Goal: Book appointment/travel/reservation

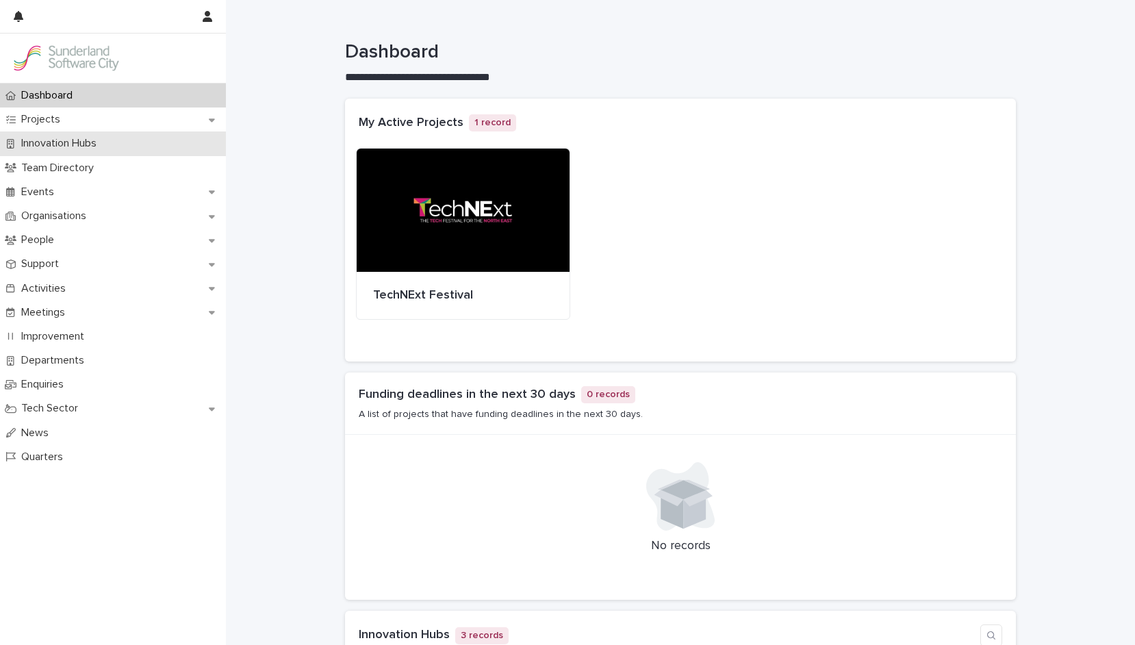
click at [107, 144] on p "Innovation Hubs" at bounding box center [62, 143] width 92 height 13
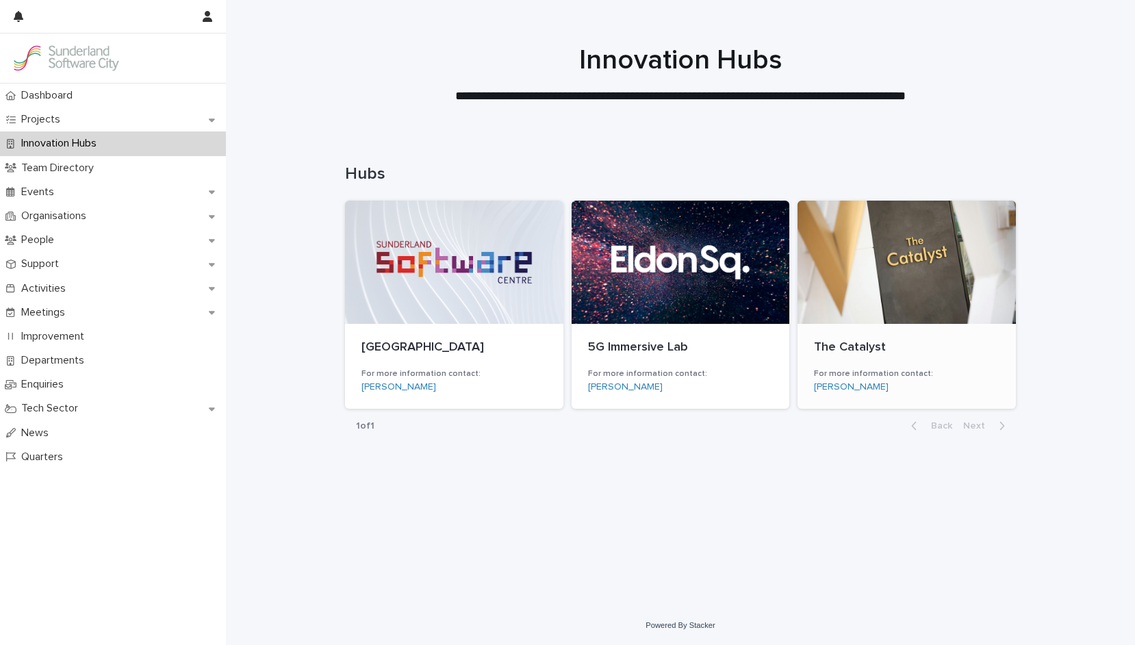
click at [841, 342] on p "The Catalyst" at bounding box center [906, 347] width 185 height 15
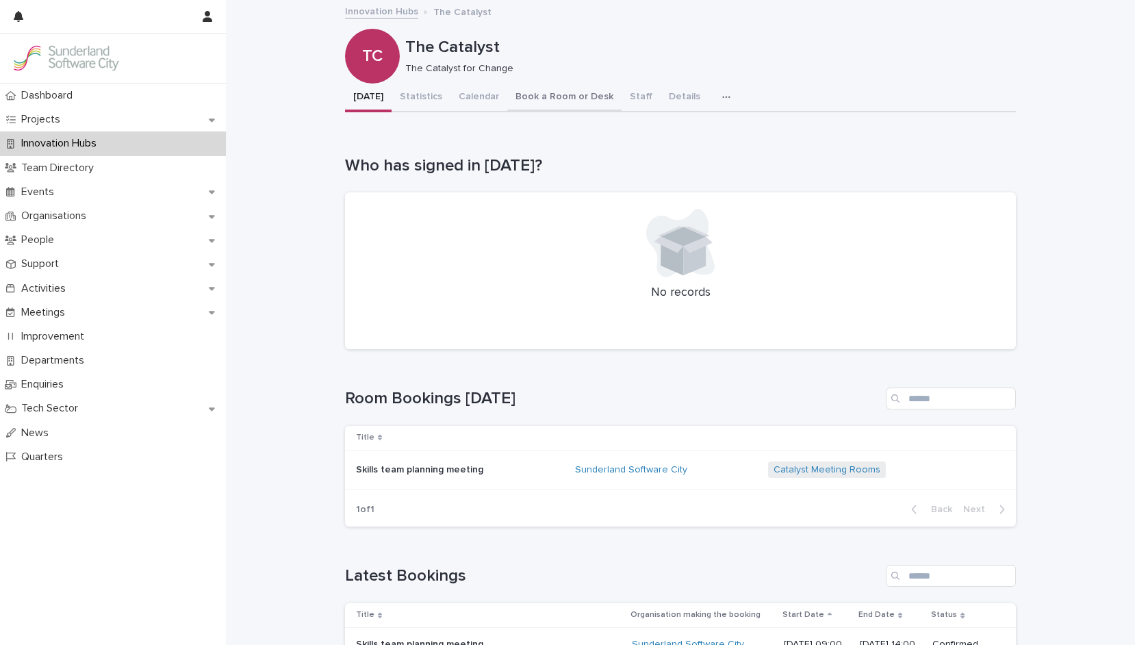
click at [565, 90] on button "Book a Room or Desk" at bounding box center [564, 98] width 114 height 29
